Goal: Task Accomplishment & Management: Manage account settings

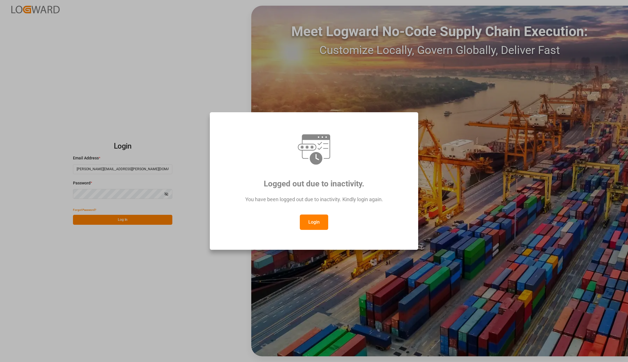
click at [319, 222] on button "Login" at bounding box center [314, 221] width 28 height 15
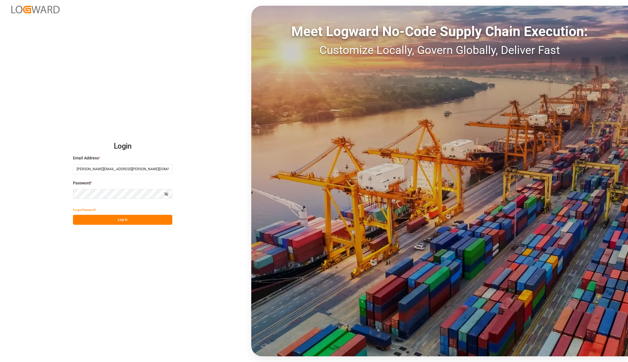
click at [135, 217] on button "Log In" at bounding box center [122, 220] width 99 height 10
click at [105, 223] on button "Log In" at bounding box center [122, 220] width 99 height 10
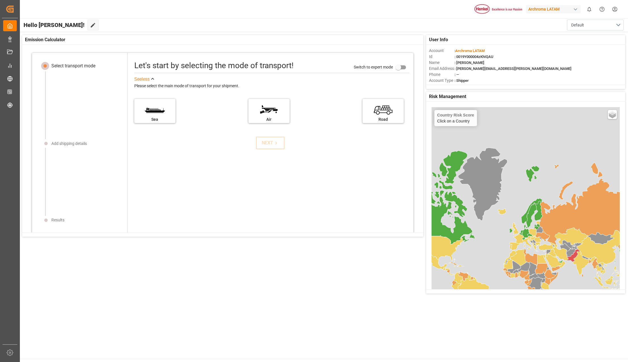
click at [566, 10] on div "Archroma LATAM" at bounding box center [553, 9] width 55 height 8
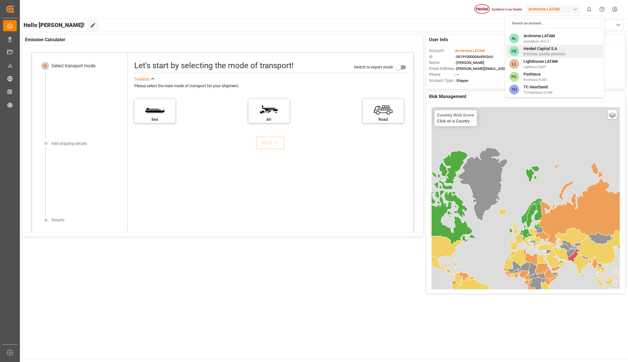
click at [533, 52] on span "Henkel-8RNKW6" at bounding box center [545, 54] width 42 height 5
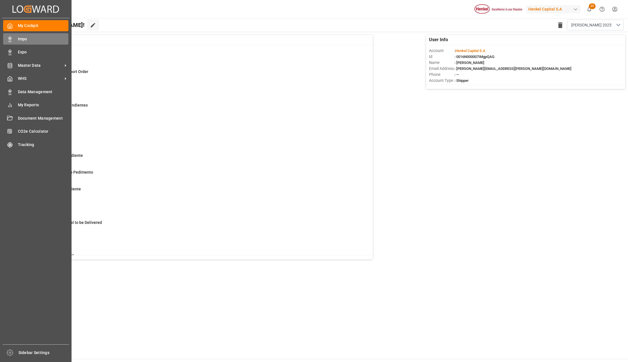
click at [17, 40] on div "Impo Impo" at bounding box center [35, 38] width 65 height 11
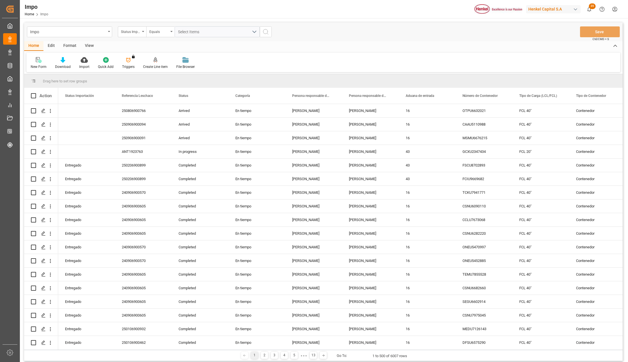
click at [89, 45] on div "View" at bounding box center [89, 46] width 17 height 10
click at [63, 66] on div "Standard Templates" at bounding box center [64, 66] width 28 height 5
click at [65, 78] on div "Seguimiento Operativo" at bounding box center [80, 80] width 50 height 6
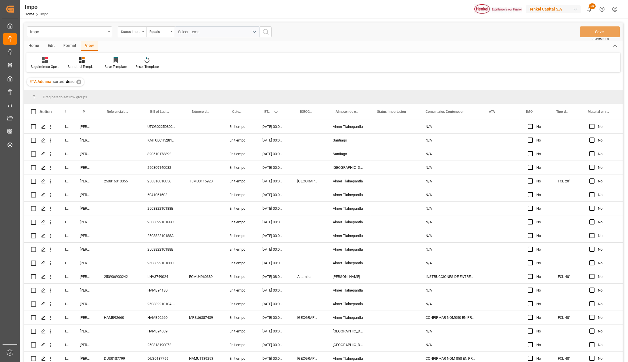
drag, startPoint x: 73, startPoint y: 107, endPoint x: 79, endPoint y: 109, distance: 6.2
click at [74, 106] on div at bounding box center [73, 112] width 2 height 16
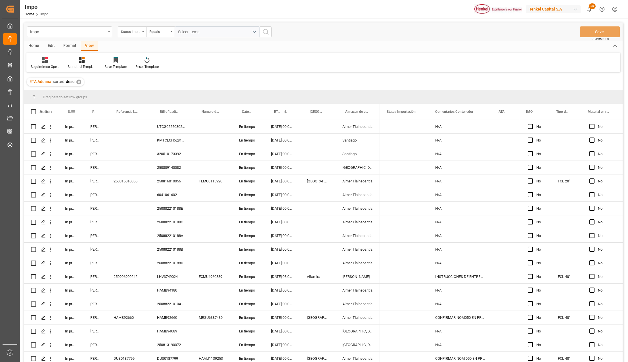
click at [73, 112] on span at bounding box center [73, 111] width 5 height 5
click at [101, 113] on span "filter" at bounding box center [99, 112] width 5 height 5
click at [84, 127] on div "Equals" at bounding box center [97, 128] width 48 height 4
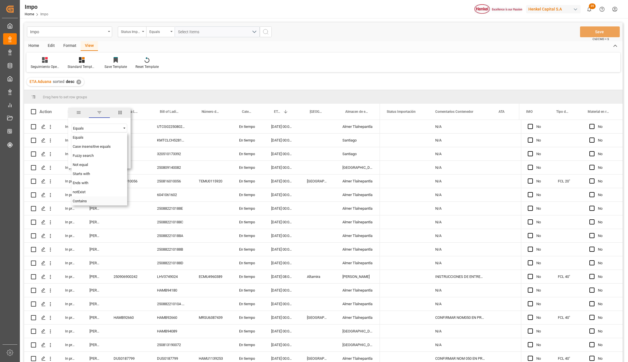
click at [86, 200] on span "Contains" at bounding box center [80, 201] width 14 height 4
click at [81, 144] on input "Filter Value" at bounding box center [100, 142] width 56 height 11
type input "Arrived,Inprogress,Pending,Storage"
click at [104, 160] on button "Apply" at bounding box center [106, 160] width 11 height 6
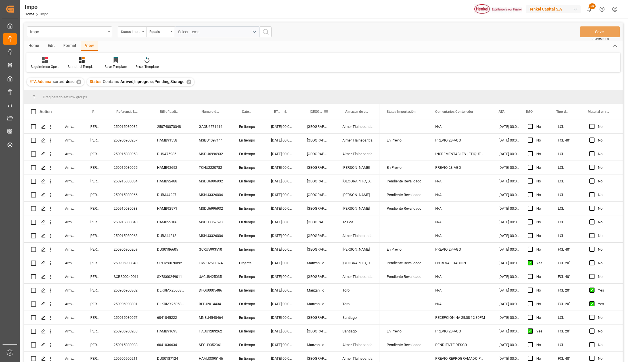
click at [325, 112] on span at bounding box center [326, 111] width 5 height 5
click at [333, 139] on input "Filter Value" at bounding box center [353, 142] width 56 height 11
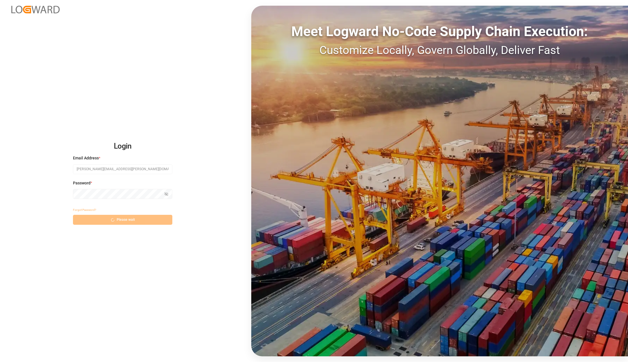
click at [133, 220] on div "Forgot Password? Please wait" at bounding box center [122, 215] width 99 height 20
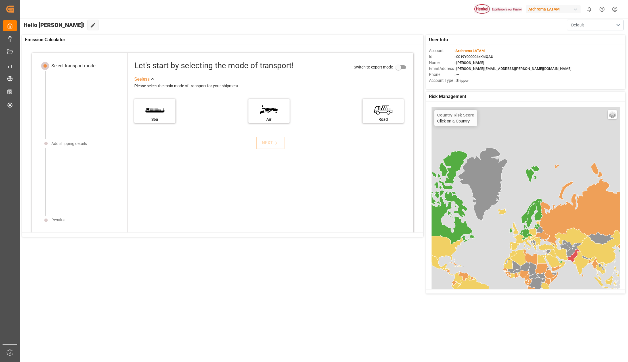
click at [560, 10] on div "Archroma LATAM" at bounding box center [553, 9] width 55 height 8
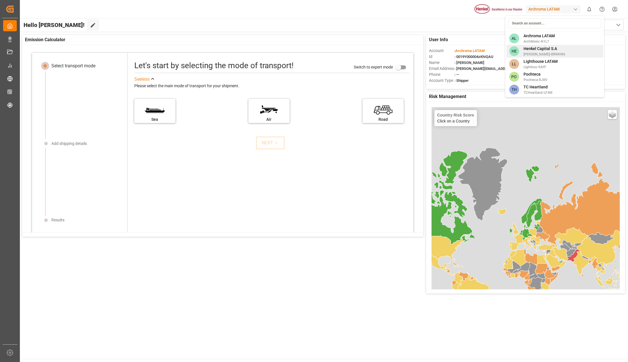
click at [534, 52] on span "Henkel-8RNKW6" at bounding box center [545, 54] width 42 height 5
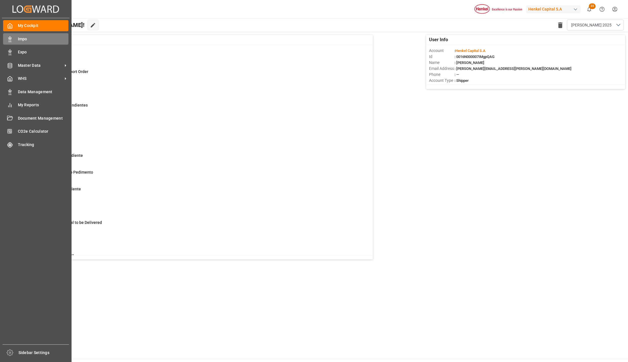
click at [12, 38] on icon at bounding box center [10, 39] width 6 height 6
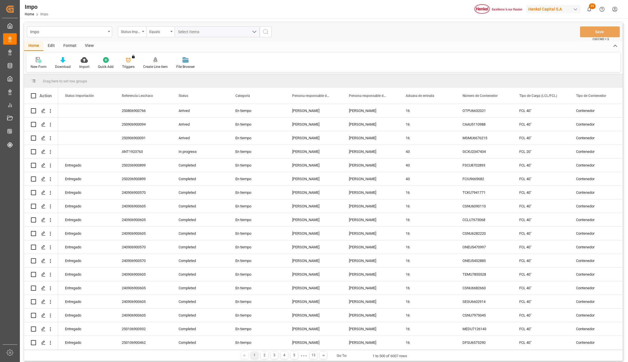
click at [271, 51] on div "Home Edit Format View New Form Download Import Quick Add Triggers You do not ha…" at bounding box center [323, 56] width 599 height 31
click at [70, 43] on div "Format" at bounding box center [70, 46] width 22 height 10
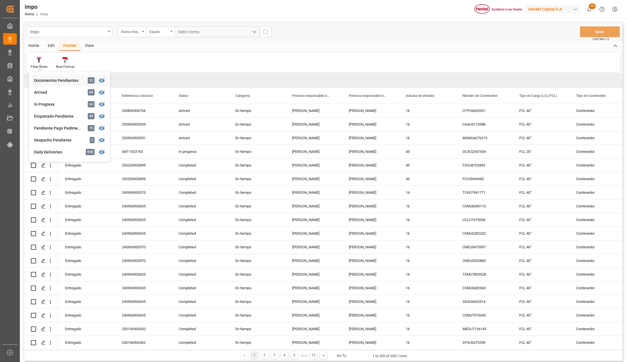
click at [47, 79] on div "Documentos Pendientes" at bounding box center [59, 81] width 50 height 6
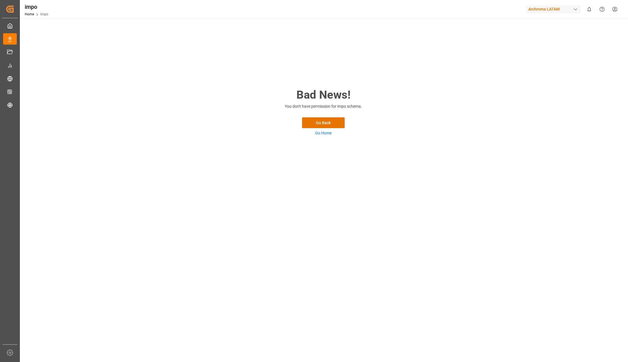
click at [563, 7] on div "Archroma LATAM" at bounding box center [553, 9] width 55 height 8
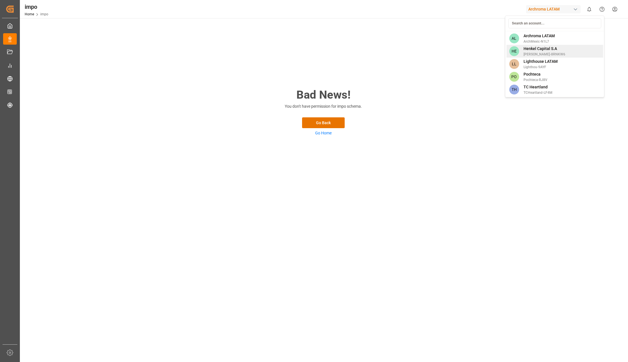
click at [532, 51] on span "Henkel Capital S.A" at bounding box center [545, 49] width 42 height 6
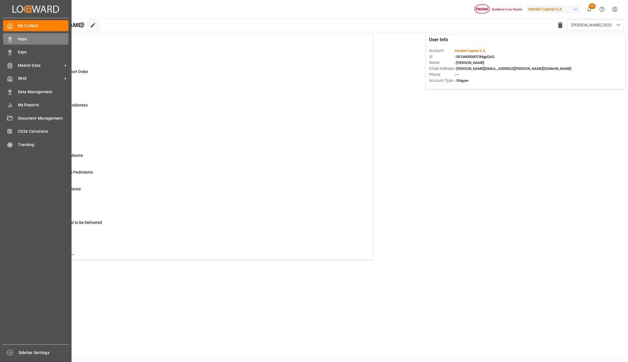
click at [24, 40] on span "Impo" at bounding box center [43, 39] width 51 height 6
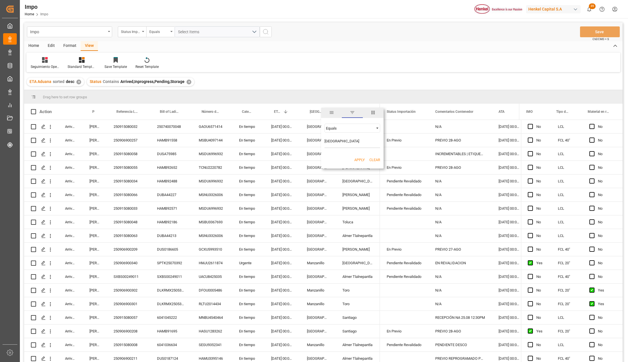
type input "[GEOGRAPHIC_DATA]"
click at [361, 157] on div "Apply Clear" at bounding box center [352, 160] width 62 height 15
click at [361, 158] on button "Apply" at bounding box center [359, 160] width 11 height 6
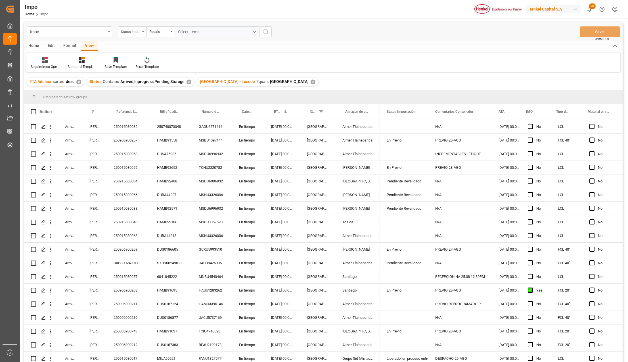
click at [311, 81] on div "✕" at bounding box center [313, 82] width 5 height 5
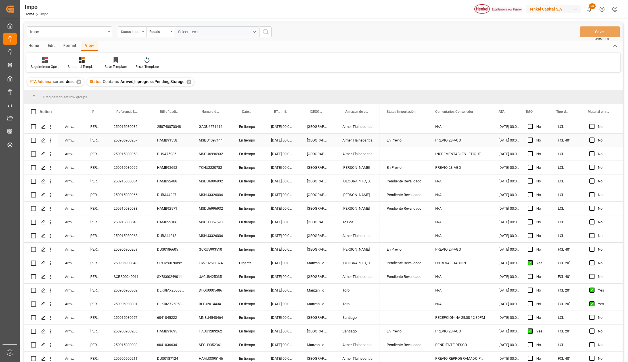
click at [98, 142] on div "Karla Chavez" at bounding box center [95, 139] width 24 height 13
click at [98, 110] on span at bounding box center [97, 111] width 5 height 5
click at [122, 112] on span "filter" at bounding box center [123, 112] width 5 height 5
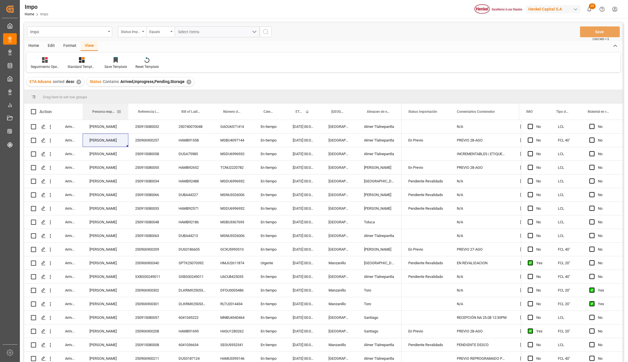
drag, startPoint x: 106, startPoint y: 106, endPoint x: 130, endPoint y: 106, distance: 23.6
click at [130, 106] on div at bounding box center [128, 112] width 2 height 16
click at [122, 112] on span at bounding box center [120, 111] width 5 height 5
type input "Karla Chavez"
click at [152, 157] on button "Apply" at bounding box center [154, 160] width 11 height 6
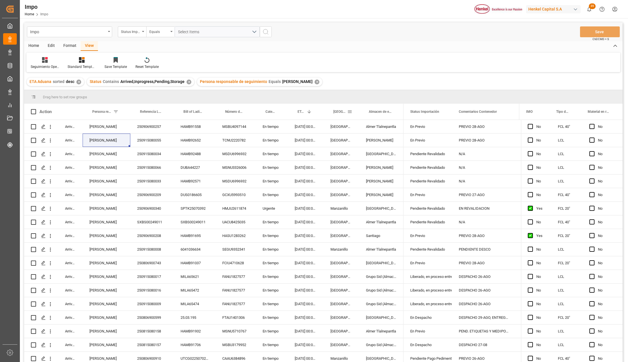
click at [352, 112] on span at bounding box center [349, 111] width 5 height 5
type input "[GEOGRAPHIC_DATA]"
click at [379, 160] on button "Apply" at bounding box center [383, 160] width 11 height 6
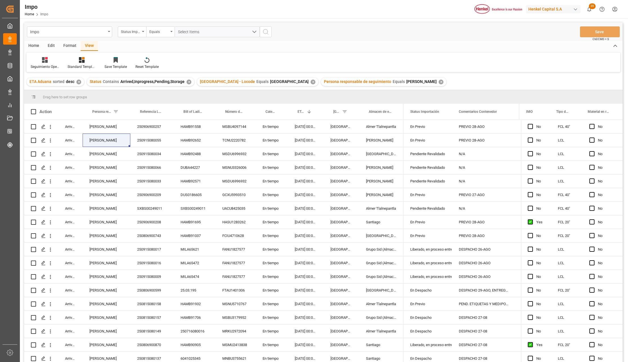
click at [311, 82] on div "✕" at bounding box center [313, 82] width 5 height 5
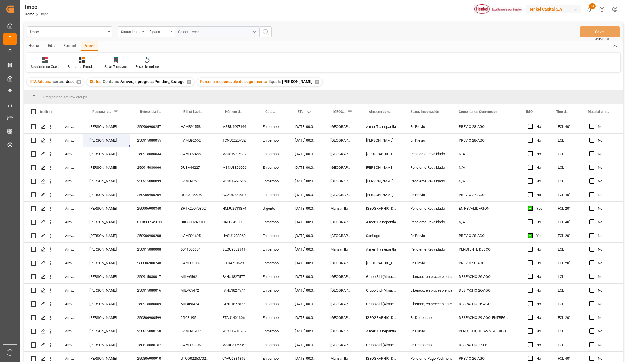
click at [349, 112] on span at bounding box center [349, 111] width 5 height 5
type input "[GEOGRAPHIC_DATA]"
click at [381, 158] on button "Apply" at bounding box center [383, 160] width 11 height 6
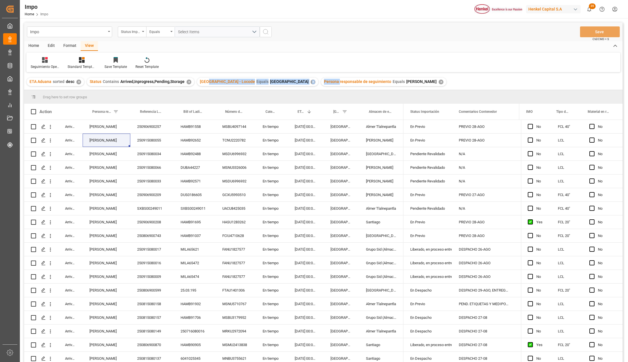
drag, startPoint x: 306, startPoint y: 81, endPoint x: 207, endPoint y: 79, distance: 98.9
click at [207, 79] on div "ETA Aduana sorted desc ✕ Status Contains Arrived,Inprogress,Pending,Storage ✕ P…" at bounding box center [323, 82] width 599 height 16
click at [293, 207] on div "[DATE] 00:00:00" at bounding box center [306, 208] width 36 height 13
click at [286, 191] on div "En tiempo" at bounding box center [272, 194] width 32 height 13
click at [60, 44] on div "Format" at bounding box center [70, 46] width 22 height 10
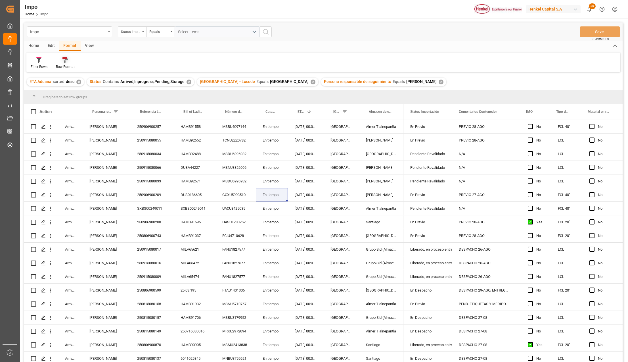
click at [65, 61] on icon at bounding box center [66, 60] width 4 height 5
click at [70, 80] on div "Impo Status Importación Equals Select Items Save Ctrl/CMD + S Home Edit Format …" at bounding box center [323, 199] width 599 height 354
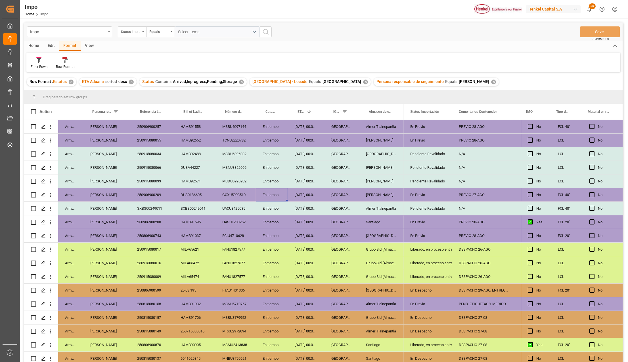
click at [295, 241] on div "[DATE] 00:00:00" at bounding box center [306, 235] width 36 height 13
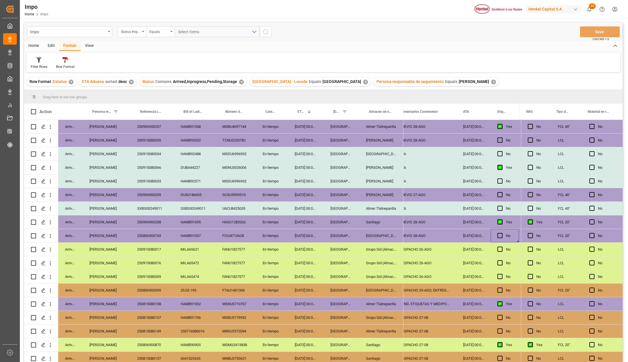
scroll to position [0, 116]
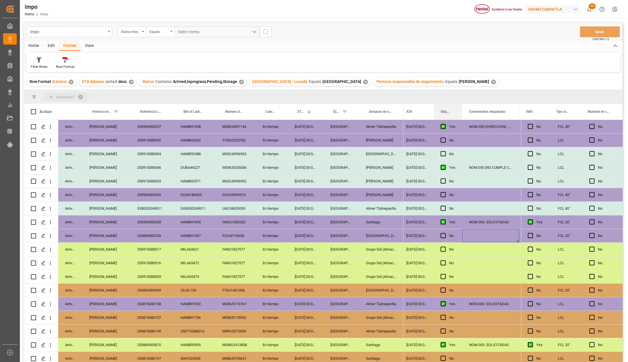
drag, startPoint x: 445, startPoint y: 112, endPoint x: 443, endPoint y: 95, distance: 17.2
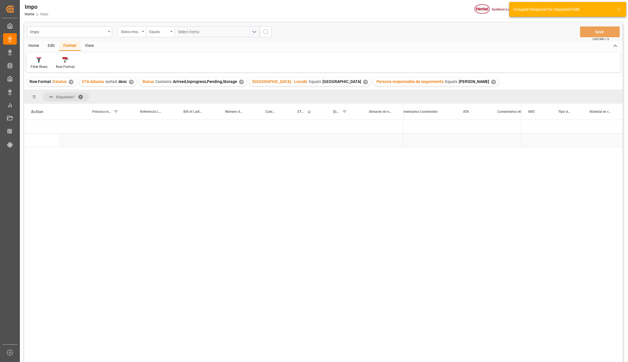
click at [433, 143] on div "Press SPACE to select this row." at bounding box center [424, 139] width 63 height 13
click at [414, 135] on span "Press SPACE to select this row." at bounding box center [412, 140] width 5 height 13
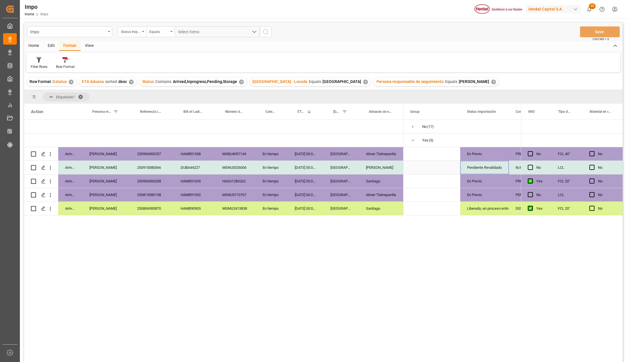
click at [482, 166] on div "Pendiente Revalidado" at bounding box center [484, 167] width 35 height 13
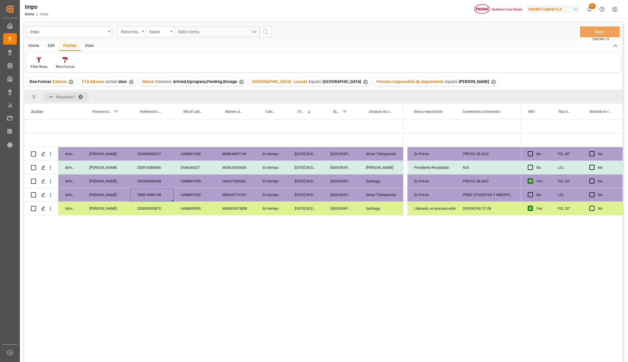
click at [164, 190] on div "250815080158" at bounding box center [151, 194] width 43 height 13
click at [222, 256] on div "Arrived Karla Chavez 250906900257 HAMB91558 MSBU4097144 En tiempo 26-08-2025 00…" at bounding box center [323, 242] width 599 height 244
click at [316, 189] on div "18-08-2025 00:00:00" at bounding box center [306, 194] width 36 height 13
click at [318, 188] on div "18-08-2025 00:00:00" at bounding box center [306, 194] width 36 height 13
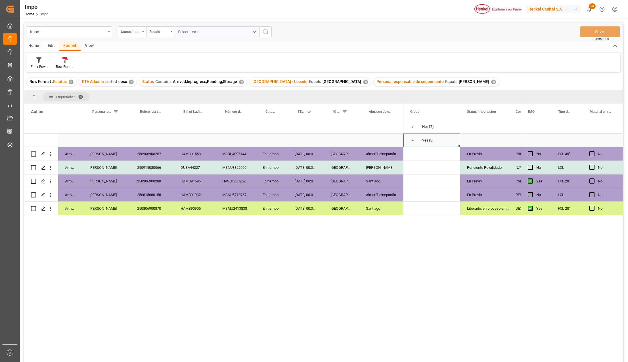
click at [414, 140] on span "Press SPACE to select this row." at bounding box center [412, 140] width 5 height 5
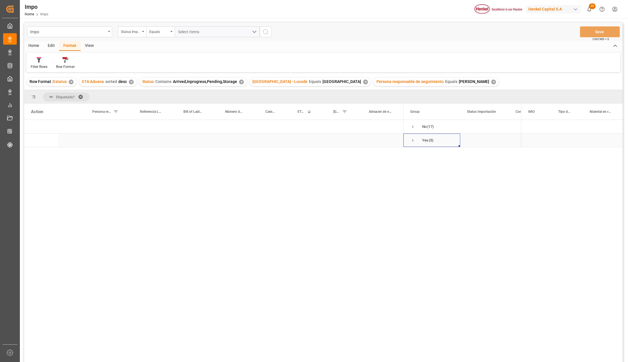
click at [414, 140] on span "Press SPACE to select this row." at bounding box center [412, 140] width 5 height 5
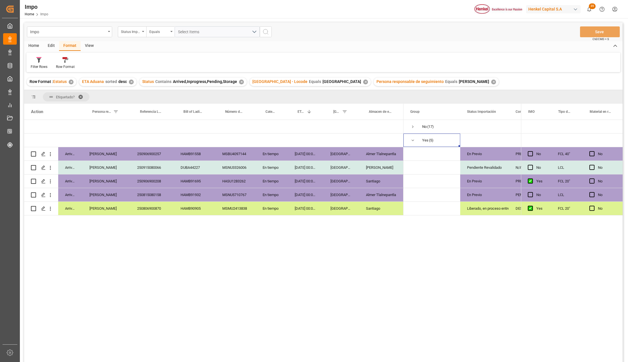
click at [82, 95] on span at bounding box center [82, 96] width 9 height 5
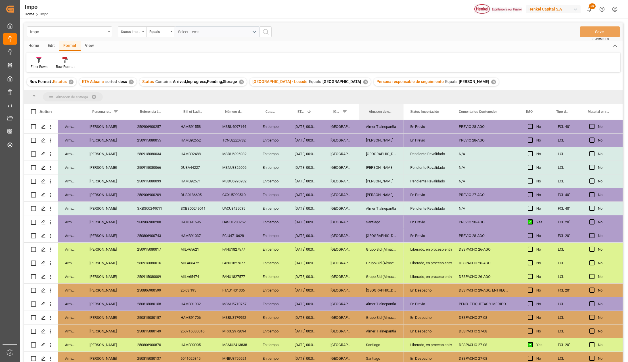
drag, startPoint x: 376, startPoint y: 109, endPoint x: 371, endPoint y: 97, distance: 13.0
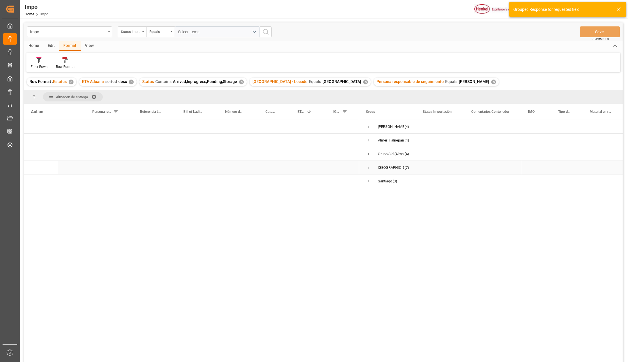
click at [369, 166] on span "Press SPACE to select this row." at bounding box center [368, 167] width 5 height 5
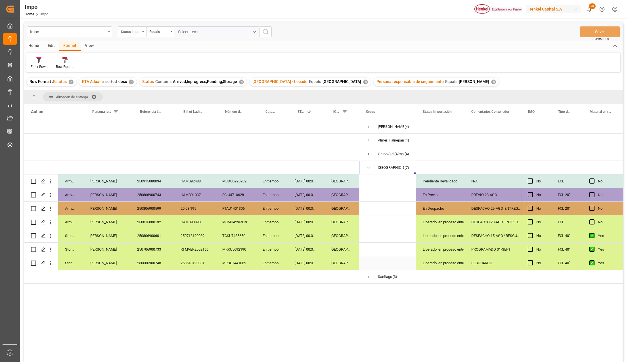
click at [467, 263] on div "RESGUARDO" at bounding box center [496, 262] width 63 height 13
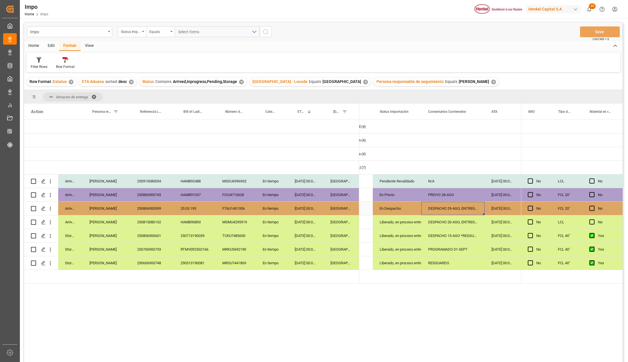
click at [462, 206] on div "DESPACHO 29-AGO, ENTREGAR 01-SEPT." at bounding box center [453, 208] width 63 height 13
drag, startPoint x: 484, startPoint y: 106, endPoint x: 503, endPoint y: 106, distance: 18.7
click at [503, 106] on div at bounding box center [503, 112] width 2 height 16
click at [480, 236] on div "DESPACHO 15-AGO *RESGUARDO*" at bounding box center [463, 235] width 82 height 13
click at [152, 235] on div "250806900601" at bounding box center [151, 235] width 43 height 13
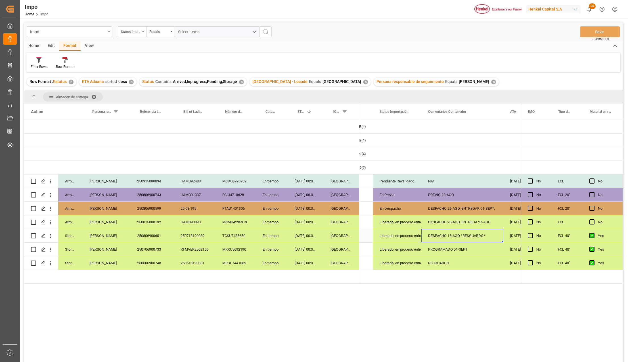
click at [470, 233] on div "DESPACHO 15-AGO *RESGUARDO*" at bounding box center [463, 235] width 82 height 13
click at [484, 240] on input "DESPACHO 15-AGO *RESGUARDO*" at bounding box center [462, 238] width 73 height 11
type input "DESPACHO 15-AGO *Programada 01-sept*"
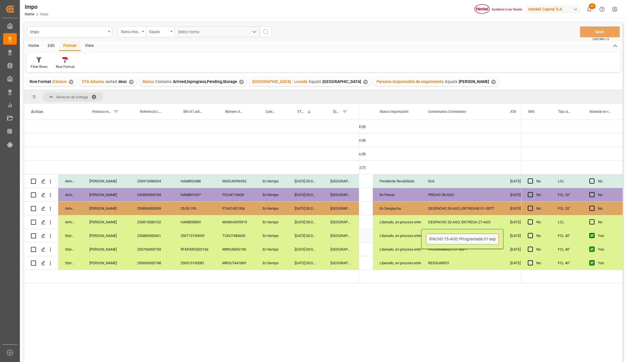
scroll to position [0, 8]
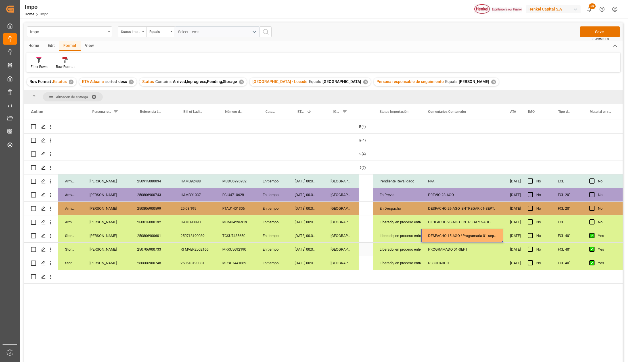
click at [464, 252] on div "PROGRAMADO 01-SEPT" at bounding box center [463, 249] width 82 height 13
drag, startPoint x: 434, startPoint y: 191, endPoint x: 440, endPoint y: 198, distance: 8.4
click at [434, 191] on div "PREVIO 28-AGO" at bounding box center [463, 194] width 82 height 13
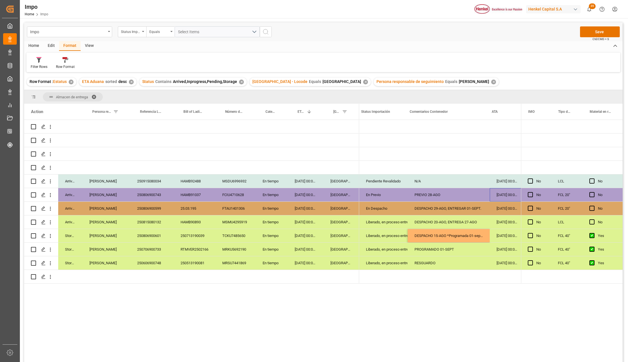
scroll to position [0, 62]
drag, startPoint x: 156, startPoint y: 197, endPoint x: 156, endPoint y: 207, distance: 9.9
click at [156, 207] on div at bounding box center [191, 202] width 335 height 164
click at [182, 212] on div "25.03.195" at bounding box center [195, 208] width 42 height 13
click at [157, 194] on div "250806900743" at bounding box center [151, 194] width 43 height 13
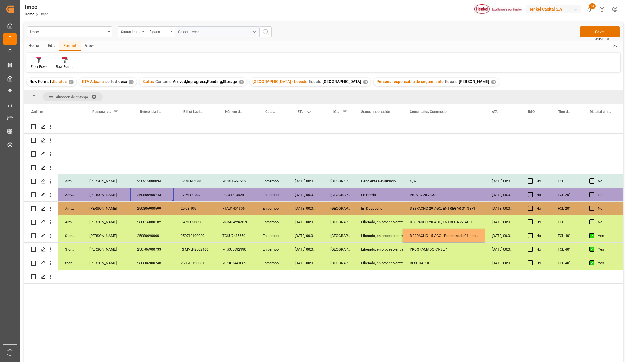
click at [156, 208] on div "250806900599" at bounding box center [151, 208] width 43 height 13
click at [150, 196] on div "250806900743" at bounding box center [151, 194] width 43 height 13
click at [51, 194] on icon "open menu" at bounding box center [50, 195] width 6 height 6
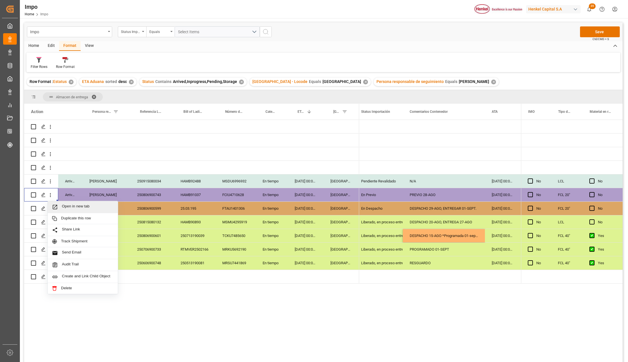
click at [69, 207] on span "Open in new tab" at bounding box center [88, 207] width 52 height 6
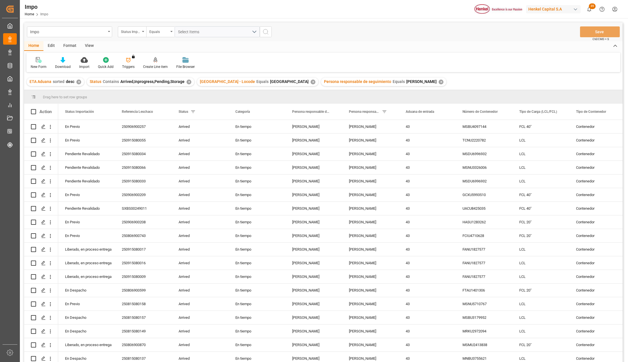
click at [311, 81] on div "✕" at bounding box center [313, 82] width 5 height 5
click at [86, 46] on div "View" at bounding box center [89, 46] width 17 height 10
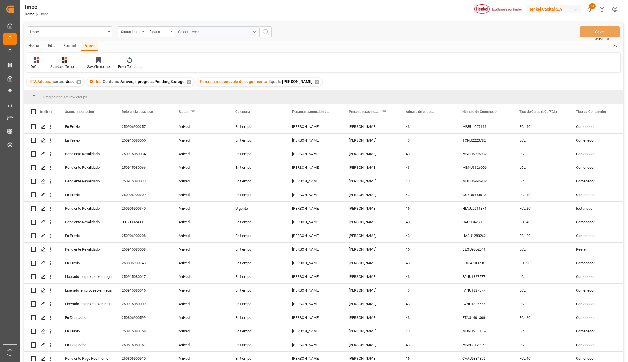
click at [64, 61] on icon at bounding box center [65, 60] width 6 height 6
click at [68, 76] on div "Seguimiento Operativo" at bounding box center [79, 80] width 55 height 12
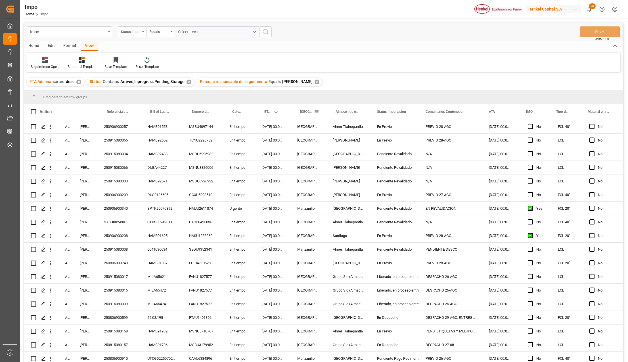
click at [316, 110] on span at bounding box center [316, 111] width 5 height 5
click at [356, 114] on span "filter" at bounding box center [358, 112] width 5 height 5
click at [343, 140] on input "Filter Value" at bounding box center [343, 142] width 56 height 11
type input "Manzanillo"
click at [351, 158] on button "Apply" at bounding box center [350, 160] width 11 height 6
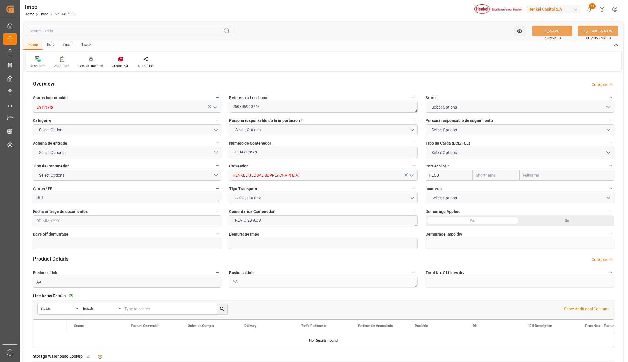
type input "Hapag [PERSON_NAME]"
type input "Hapag [PERSON_NAME] Aktiengesellschaft"
type input "1"
type input "25"
type input "18"
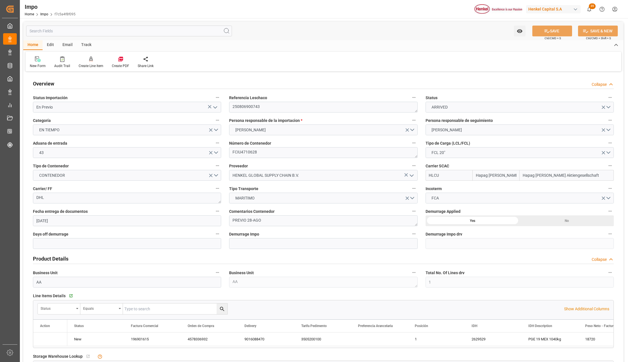
type input "[DATE]"
click at [216, 106] on icon "open menu" at bounding box center [215, 107] width 7 height 7
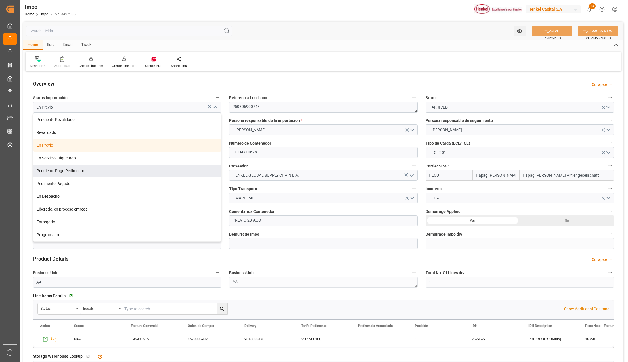
click at [64, 173] on div "Pendiente Pago Pedimento" at bounding box center [127, 170] width 188 height 13
type input "Pendiente Pago Pedimento"
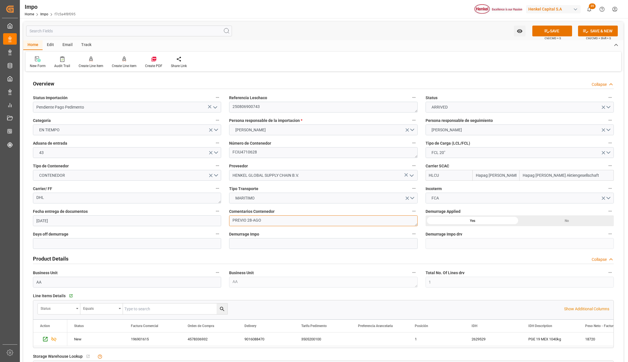
click at [245, 224] on textarea "PREVIO 28-AGO" at bounding box center [323, 220] width 188 height 11
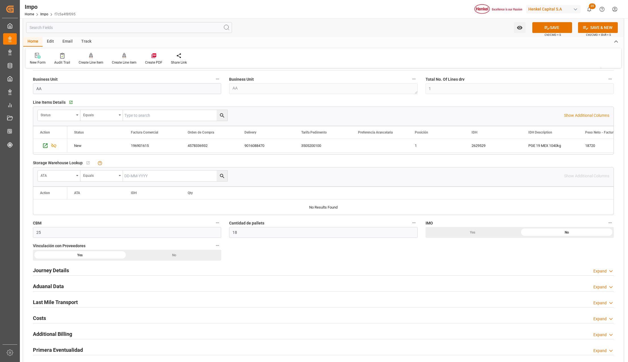
scroll to position [265, 0]
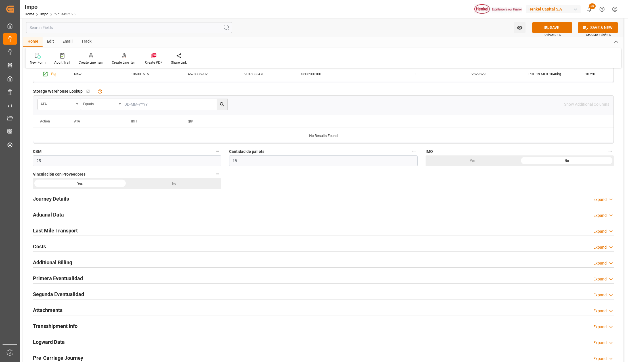
type textarea "DESPACHO 01-SEPT"
click at [40, 213] on h2 "Aduanal Data" at bounding box center [48, 215] width 31 height 8
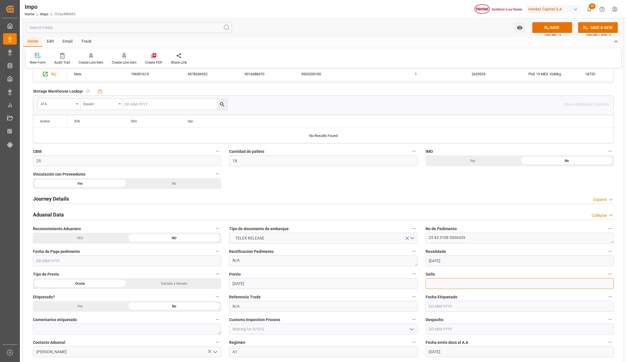
click at [439, 289] on input at bounding box center [520, 283] width 188 height 11
click at [435, 283] on input at bounding box center [520, 283] width 188 height 11
paste input "CEM23-3583097"
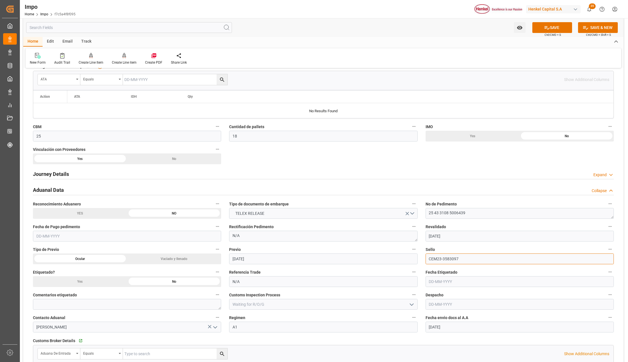
scroll to position [303, 0]
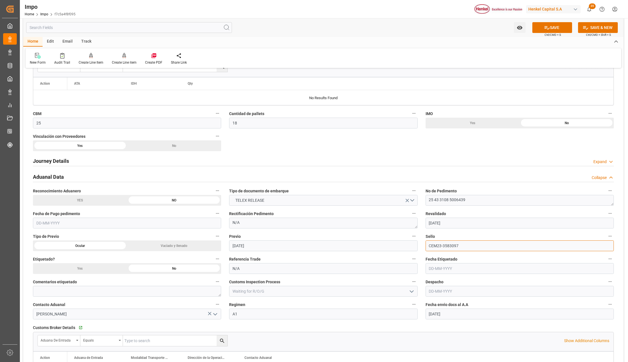
type input "CEM23-3583097"
click at [442, 294] on input "text" at bounding box center [520, 291] width 188 height 11
type input "[DATE]"
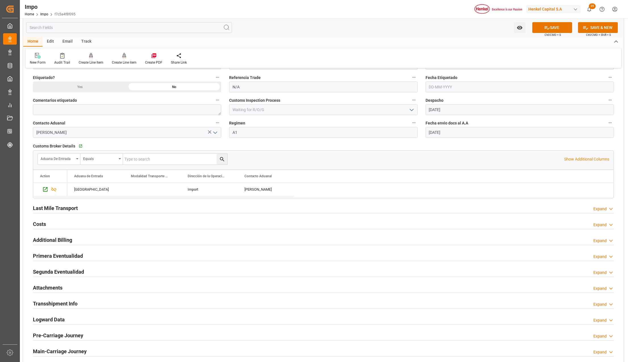
scroll to position [492, 0]
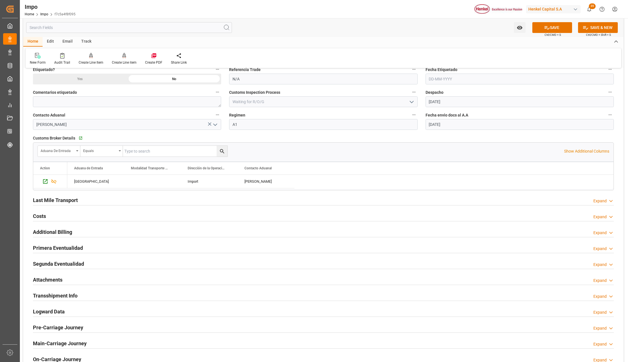
click at [40, 247] on h2 "Primera Eventualidad" at bounding box center [58, 248] width 50 height 8
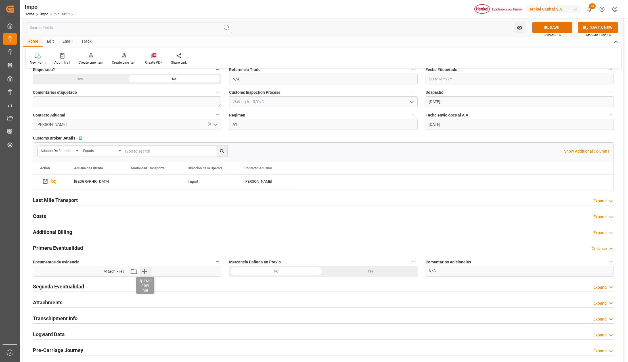
click at [145, 272] on icon "button" at bounding box center [144, 271] width 9 height 9
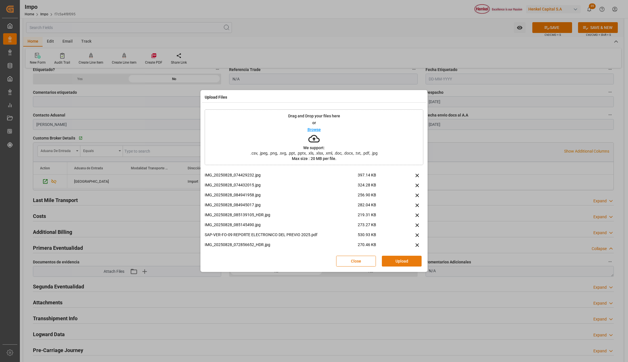
click at [413, 262] on button "Upload" at bounding box center [402, 261] width 40 height 11
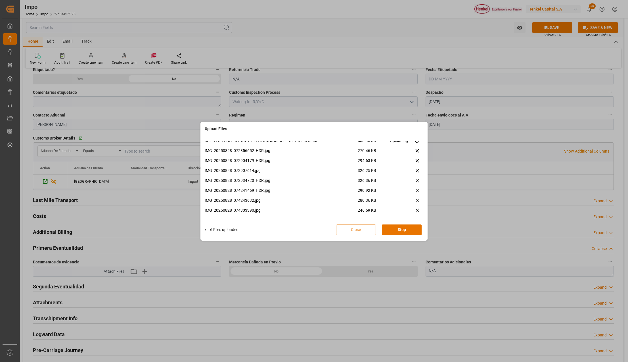
scroll to position [64, 0]
click at [414, 231] on button "Done" at bounding box center [402, 229] width 40 height 11
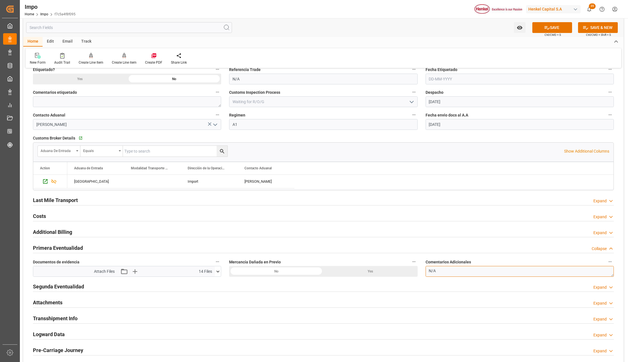
drag, startPoint x: 442, startPoint y: 272, endPoint x: 420, endPoint y: 275, distance: 21.8
paste textarea "PETANQUES DE ENFRENTE LADEADOS POR QUE LOS PALLETS DE TRINCA SE ROMPIERON POR E…"
type textarea "PETANQUES DE ENFRENTE LADEADOS POR QUE LOS PALLETS DE TRINCA SE ROMPIERON POR E…"
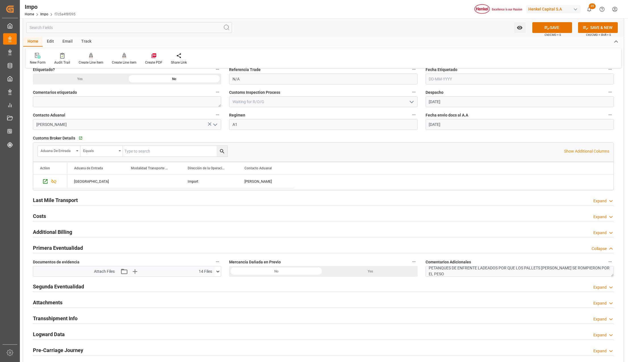
click at [548, 33] on span "Ctrl/CMD + S" at bounding box center [553, 35] width 16 height 4
click at [553, 25] on button "SAVE" at bounding box center [553, 27] width 40 height 11
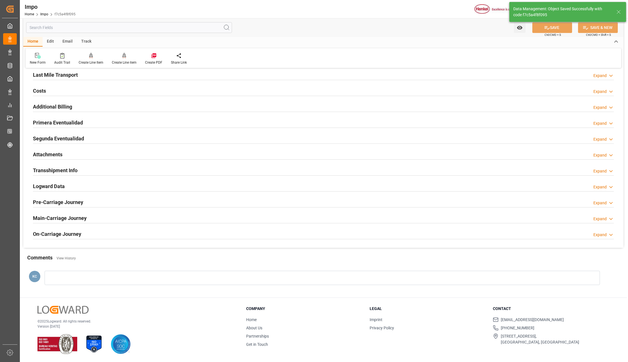
scroll to position [371, 0]
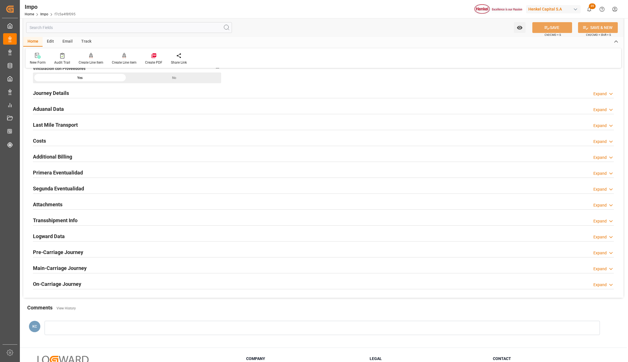
click at [43, 208] on h2 "Attachments" at bounding box center [48, 205] width 30 height 8
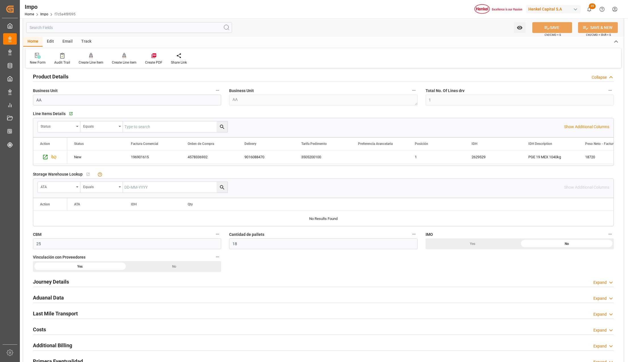
scroll to position [181, 0]
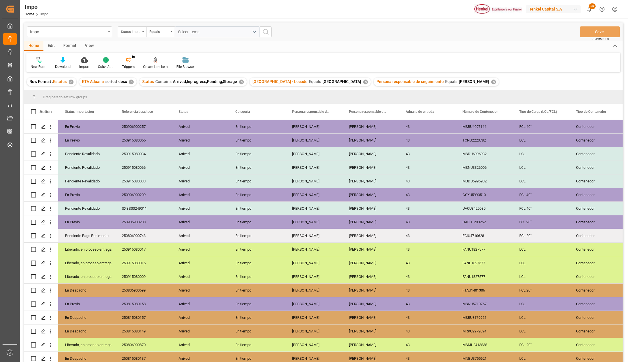
drag, startPoint x: 84, startPoint y: 43, endPoint x: 79, endPoint y: 48, distance: 7.6
click at [84, 43] on div "View" at bounding box center [89, 46] width 17 height 10
click at [66, 59] on icon at bounding box center [66, 58] width 3 height 2
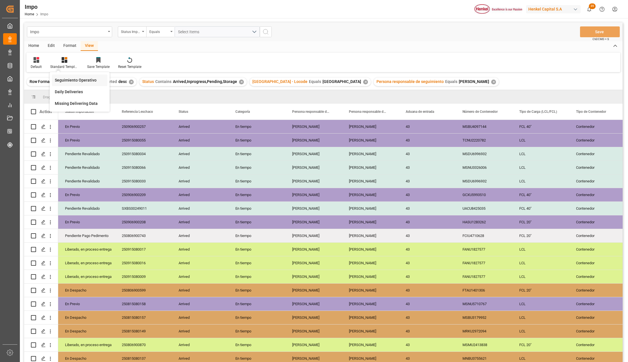
click at [72, 78] on div "Seguimiento Operativo" at bounding box center [80, 80] width 50 height 6
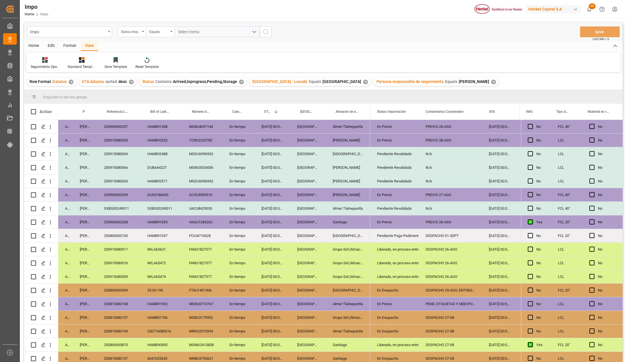
click at [468, 305] on div "PEND. ETIQUETAS Y MEDIPORT" at bounding box center [450, 303] width 63 height 13
click at [467, 306] on input "PEND. ETIQUETAS Y MEDIPORT" at bounding box center [450, 307] width 54 height 11
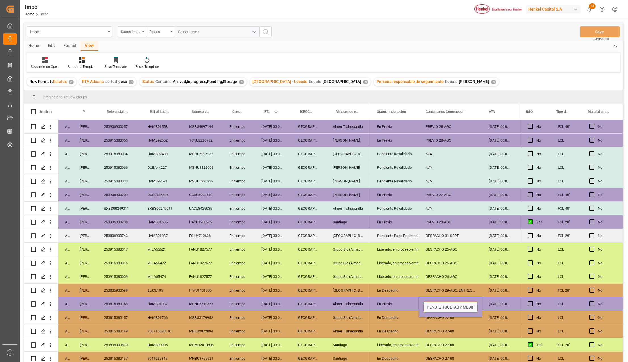
type input "e"
type input "ETIQUETADO 29-08"
click at [459, 310] on div "ETIQUETADO 29-08" at bounding box center [450, 303] width 63 height 13
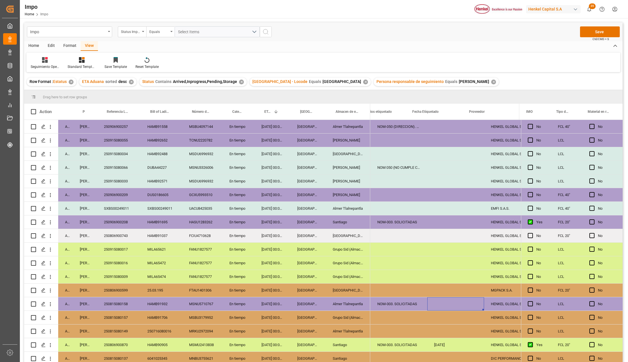
scroll to position [0, 174]
click at [459, 304] on div "Press SPACE to select this row." at bounding box center [455, 303] width 57 height 13
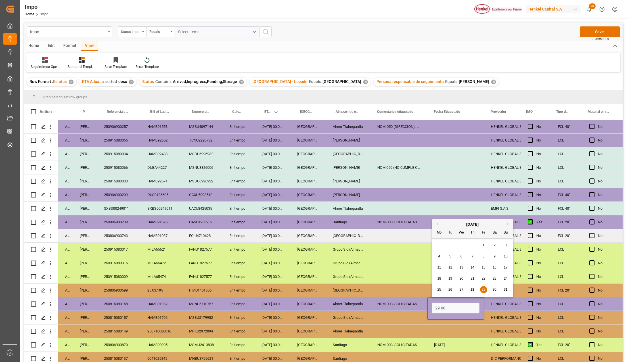
type input "[DATE]"
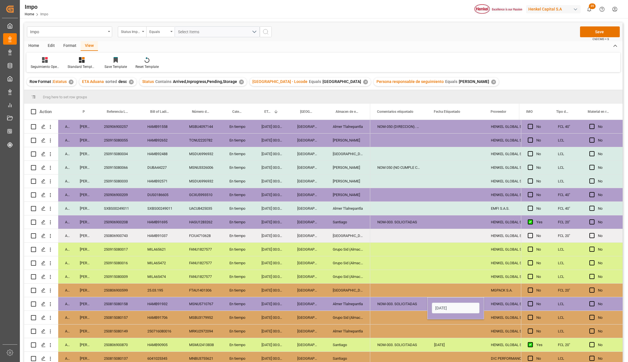
click at [420, 279] on div "Press SPACE to select this row." at bounding box center [399, 276] width 57 height 13
click at [597, 31] on button "Save" at bounding box center [600, 31] width 40 height 11
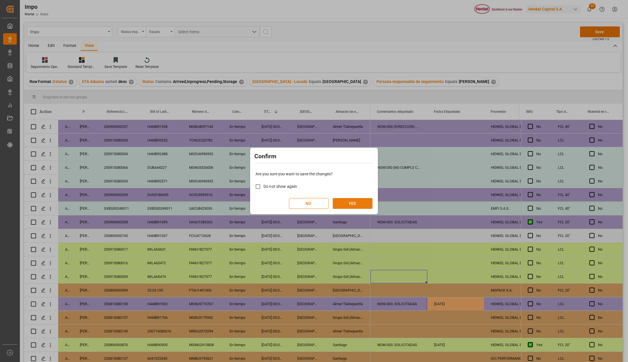
click at [339, 206] on button "YES" at bounding box center [353, 203] width 40 height 11
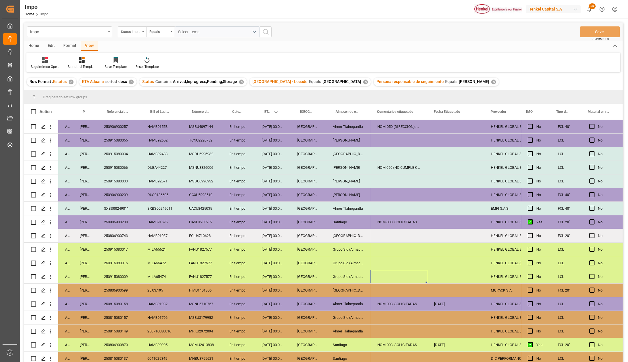
click at [117, 159] on div "250915080034" at bounding box center [118, 153] width 43 height 13
click at [143, 214] on div "SXBS00249011" at bounding box center [162, 208] width 42 height 13
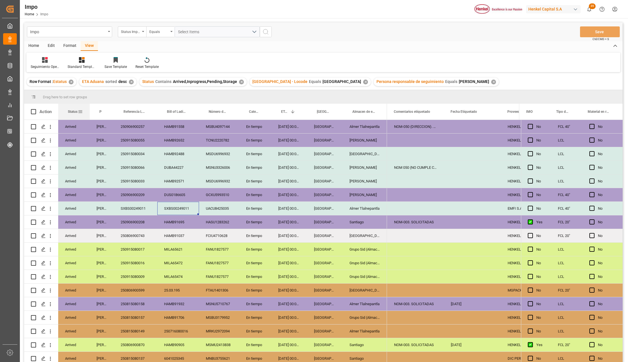
drag, startPoint x: 72, startPoint y: 106, endPoint x: 89, endPoint y: 110, distance: 17.6
click at [89, 110] on div at bounding box center [90, 112] width 2 height 16
click at [79, 112] on span at bounding box center [80, 111] width 5 height 5
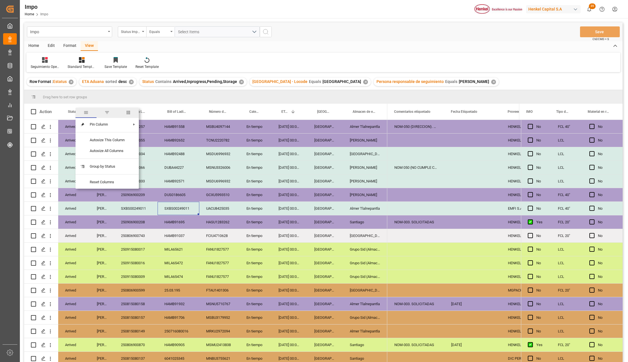
click at [105, 112] on span "filter" at bounding box center [107, 112] width 5 height 5
click at [101, 129] on div "Equals" at bounding box center [104, 128] width 48 height 4
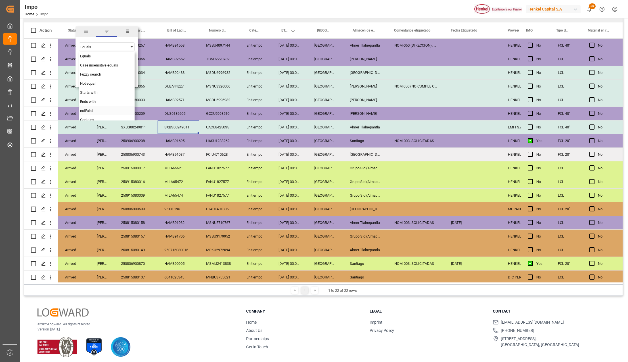
scroll to position [84, 0]
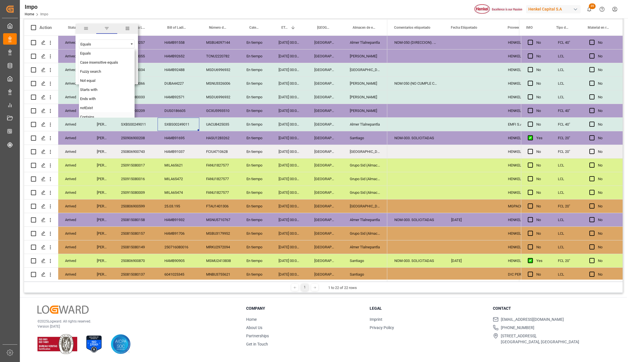
click at [90, 117] on span "Contains" at bounding box center [87, 117] width 14 height 4
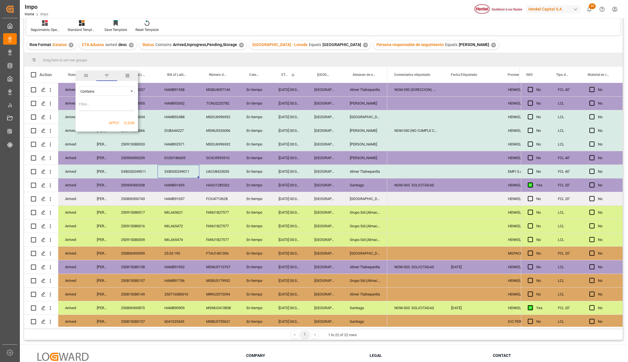
scroll to position [0, 0]
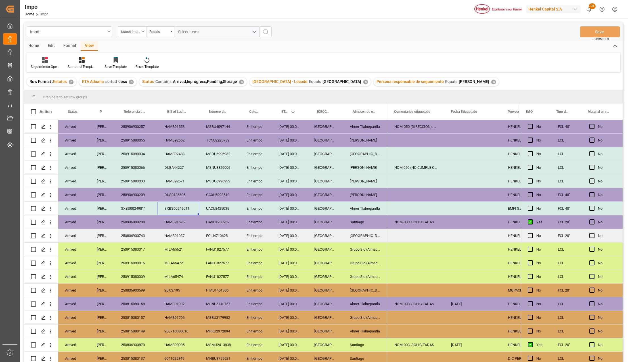
click at [240, 80] on div "✕" at bounding box center [241, 82] width 5 height 5
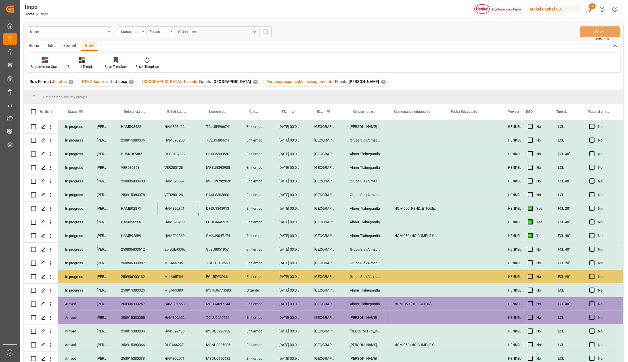
click at [81, 112] on span at bounding box center [80, 111] width 5 height 5
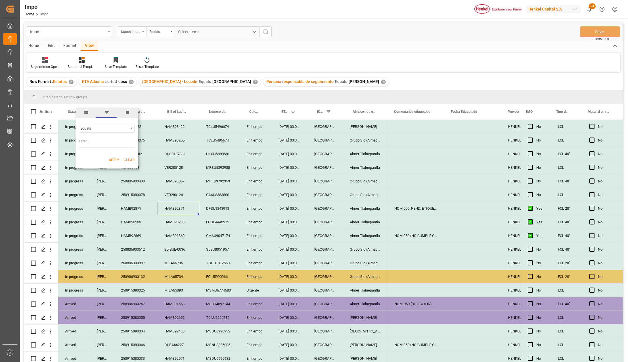
click at [99, 130] on div "Equals" at bounding box center [104, 128] width 48 height 4
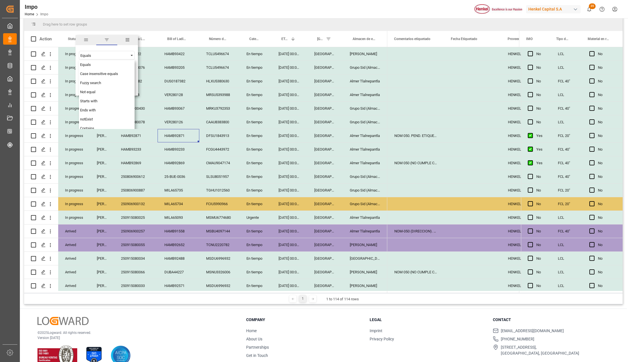
scroll to position [76, 0]
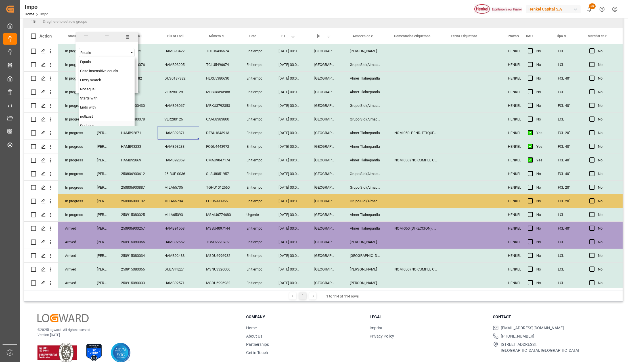
click at [89, 123] on div "Contains" at bounding box center [107, 125] width 56 height 9
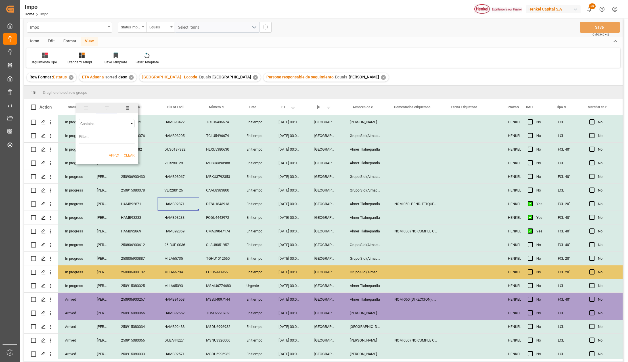
scroll to position [0, 0]
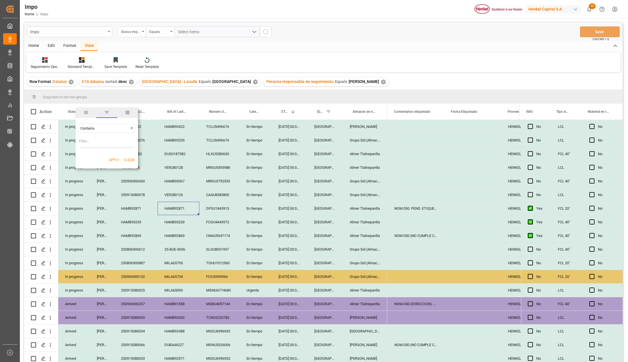
click at [85, 138] on input "Filter Value" at bounding box center [107, 142] width 56 height 11
type input "Arrived,In progress,Storage,Pending"
click at [114, 159] on button "Apply" at bounding box center [114, 160] width 11 height 6
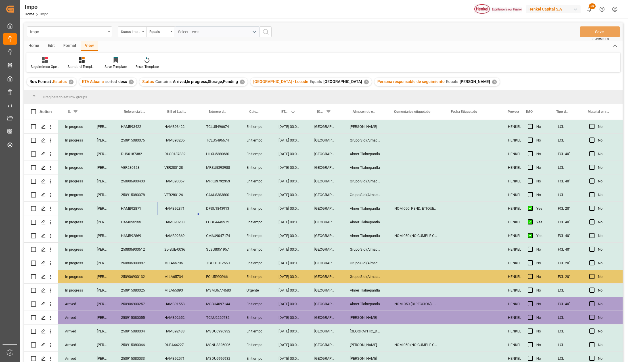
click at [128, 167] on div "VER280128" at bounding box center [135, 167] width 43 height 13
click at [129, 166] on div "VER280128" at bounding box center [135, 167] width 43 height 13
type input "250915080093"
click at [604, 29] on button "Save" at bounding box center [600, 31] width 40 height 11
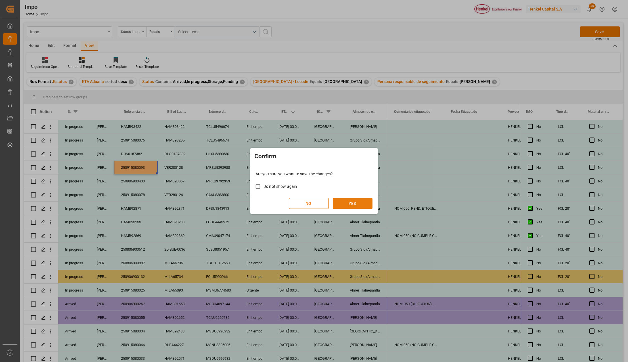
click at [346, 204] on button "YES" at bounding box center [353, 203] width 40 height 11
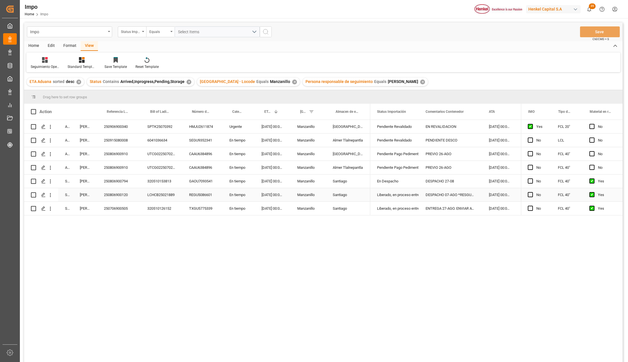
click at [200, 193] on div "REGU5086601" at bounding box center [202, 194] width 40 height 13
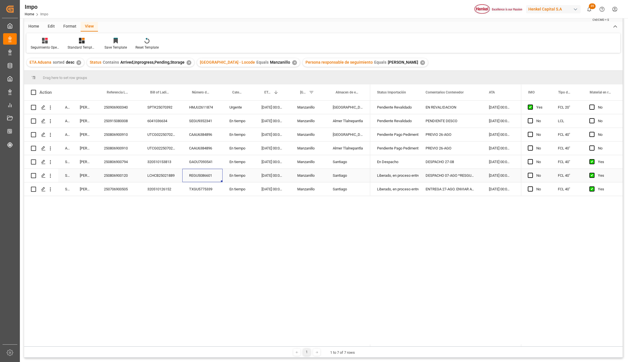
scroll to position [38, 0]
